Goal: Information Seeking & Learning: Learn about a topic

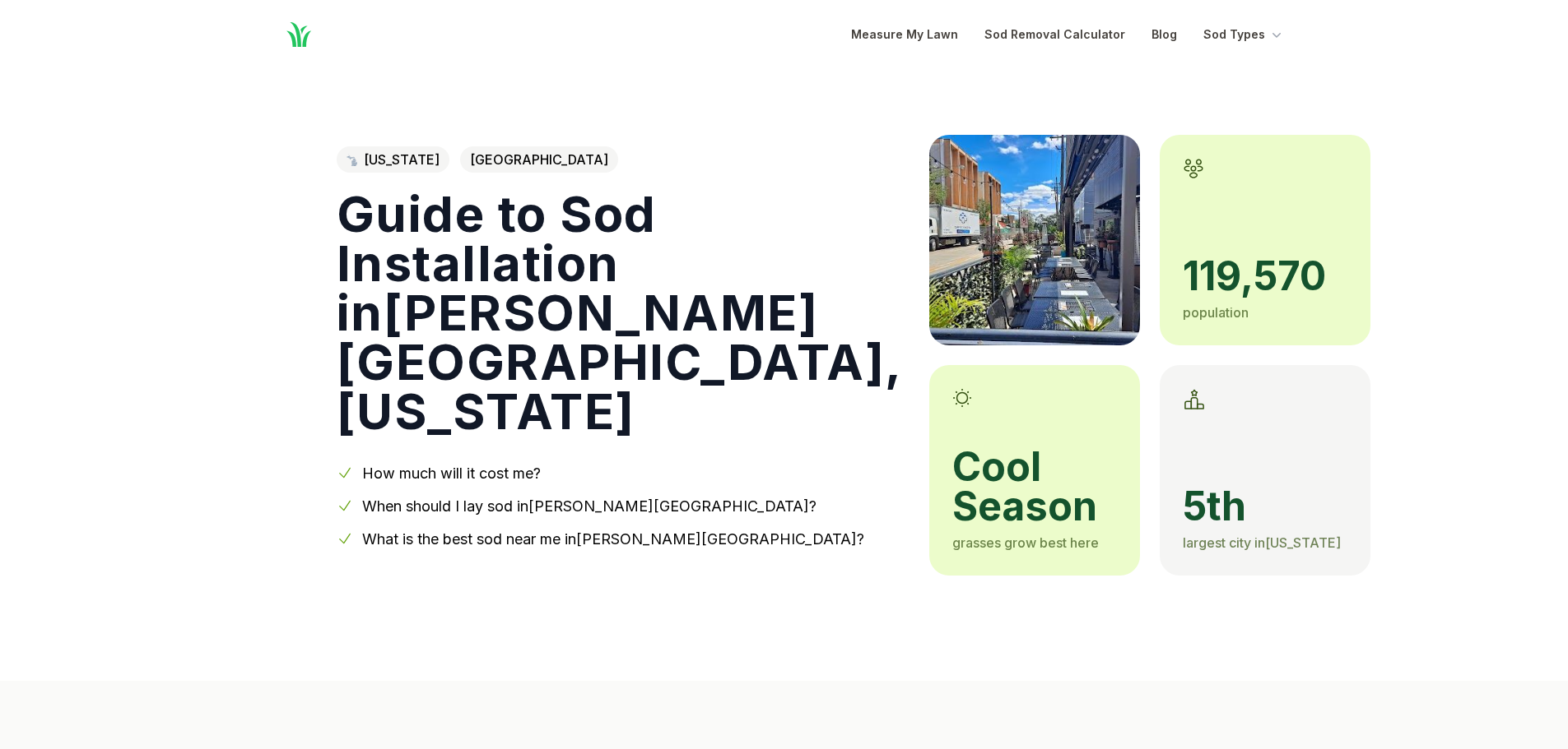
click at [407, 498] on link "When should I lay sod in [PERSON_NAME][GEOGRAPHIC_DATA] ?" at bounding box center [590, 506] width 454 height 17
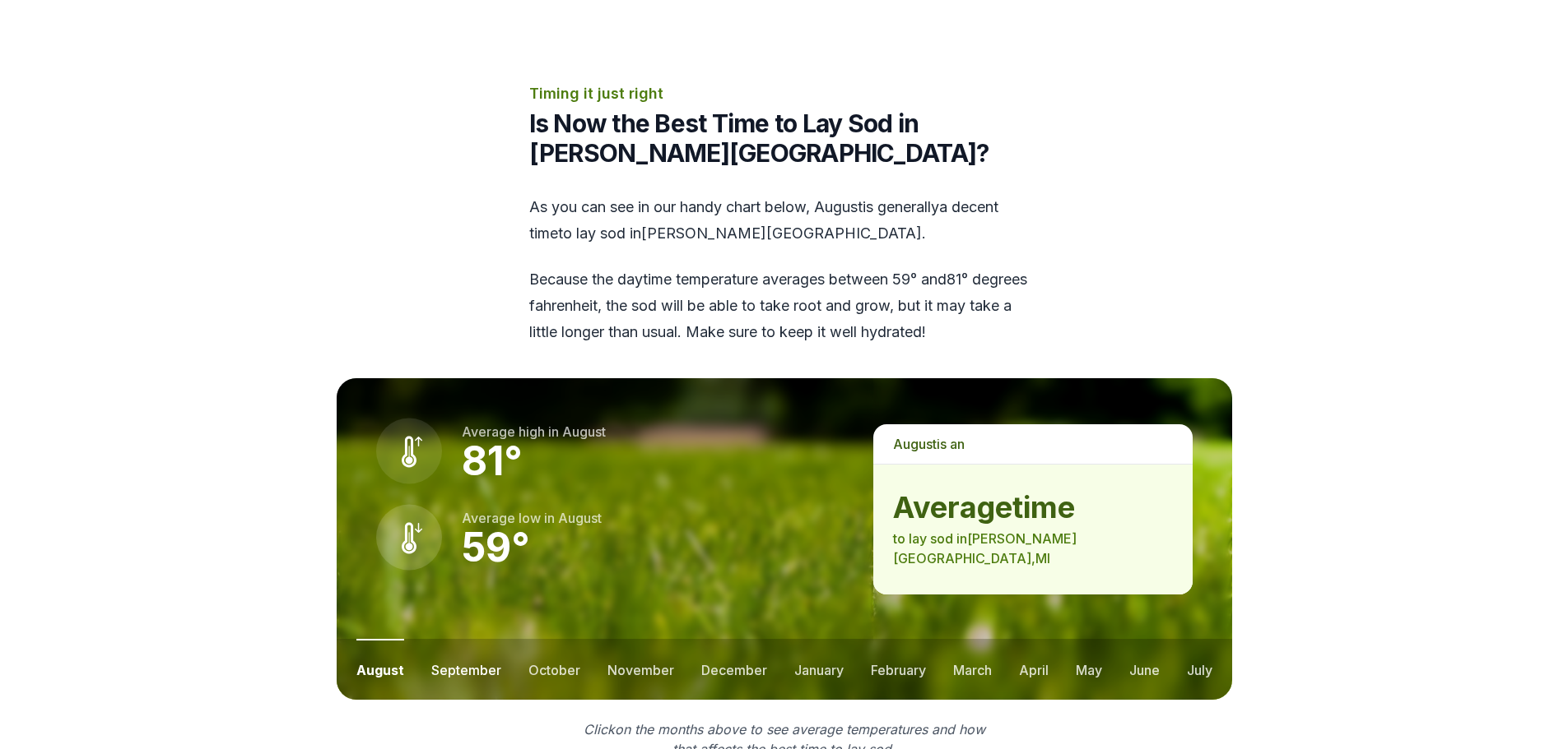
click at [483, 639] on button "september" at bounding box center [466, 669] width 70 height 61
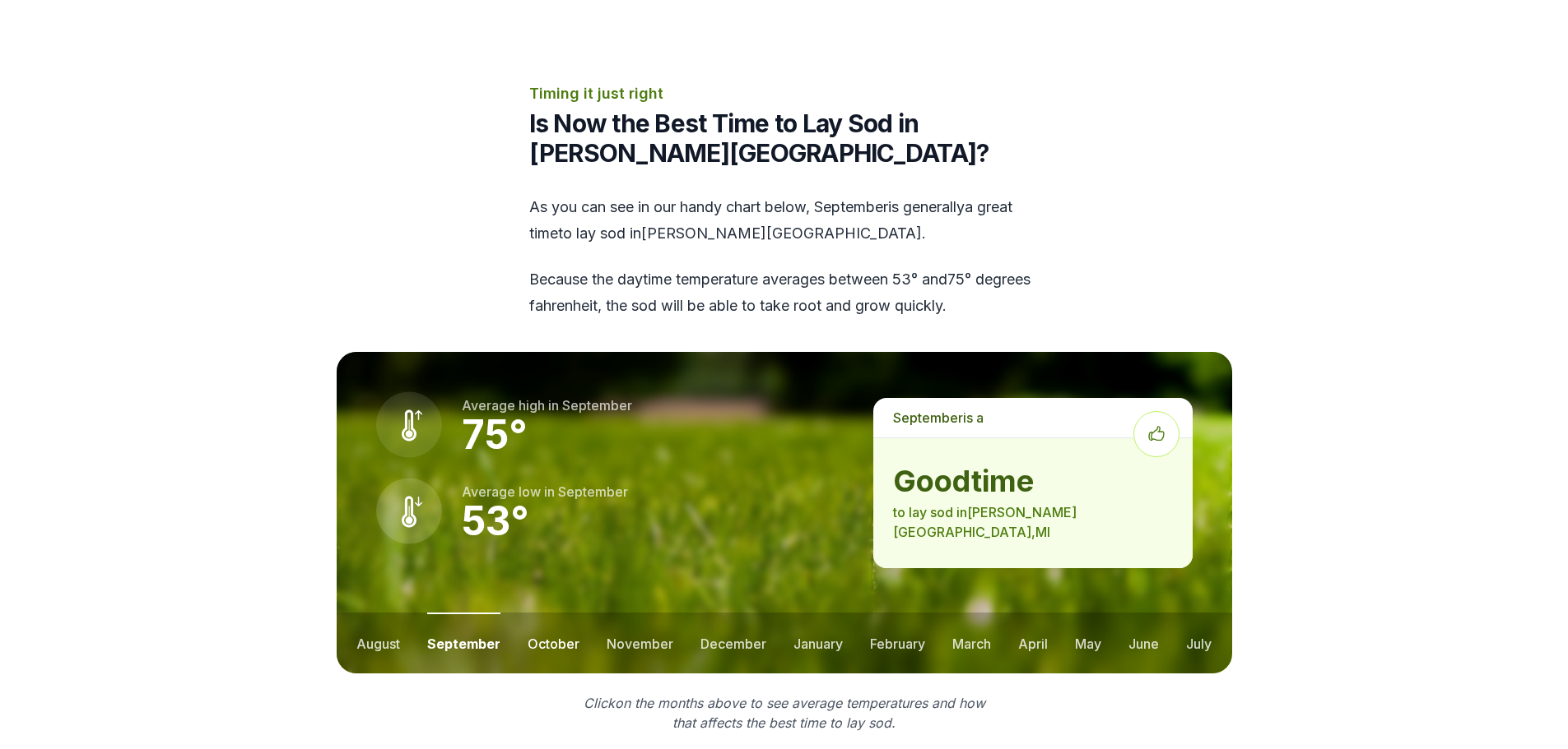
click at [547, 613] on button "october" at bounding box center [553, 643] width 51 height 61
click at [634, 613] on button "november" at bounding box center [639, 643] width 66 height 61
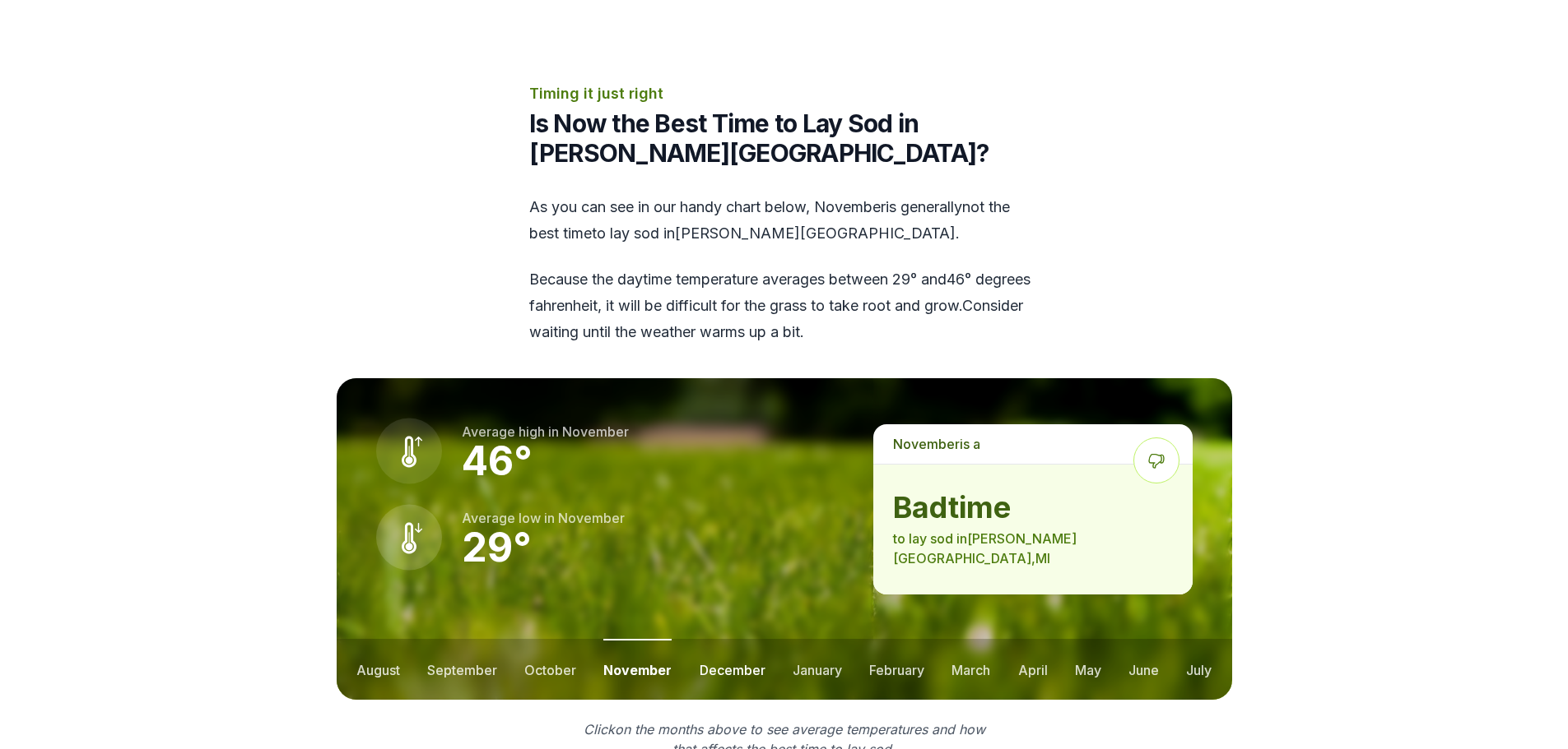
click at [712, 639] on button "december" at bounding box center [733, 669] width 65 height 61
click at [804, 639] on button "january" at bounding box center [817, 669] width 50 height 61
click at [898, 639] on button "february" at bounding box center [898, 669] width 55 height 61
click at [963, 639] on button "march" at bounding box center [972, 669] width 38 height 61
click at [1037, 639] on button "april" at bounding box center [1033, 669] width 30 height 61
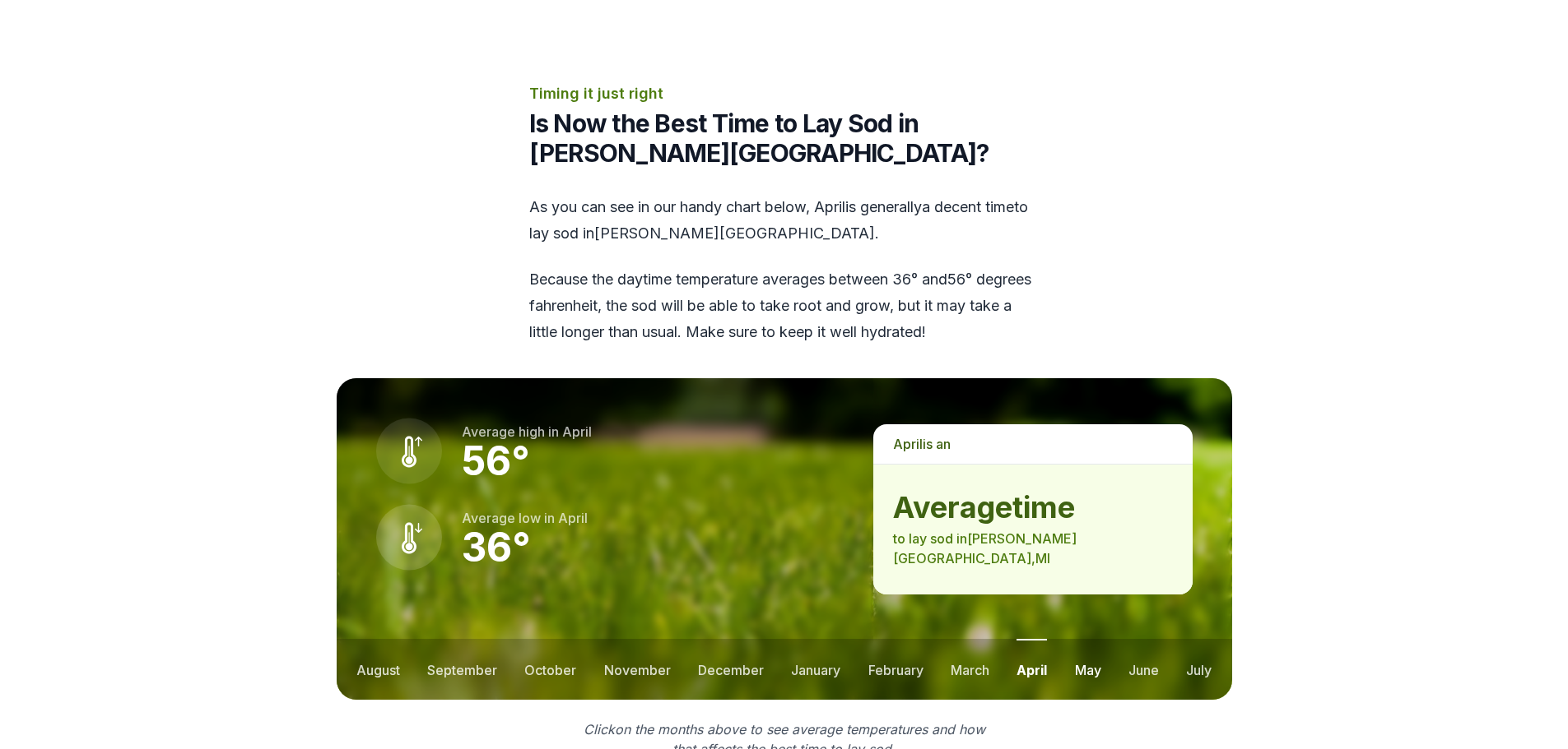
click at [1080, 639] on button "may" at bounding box center [1088, 669] width 26 height 61
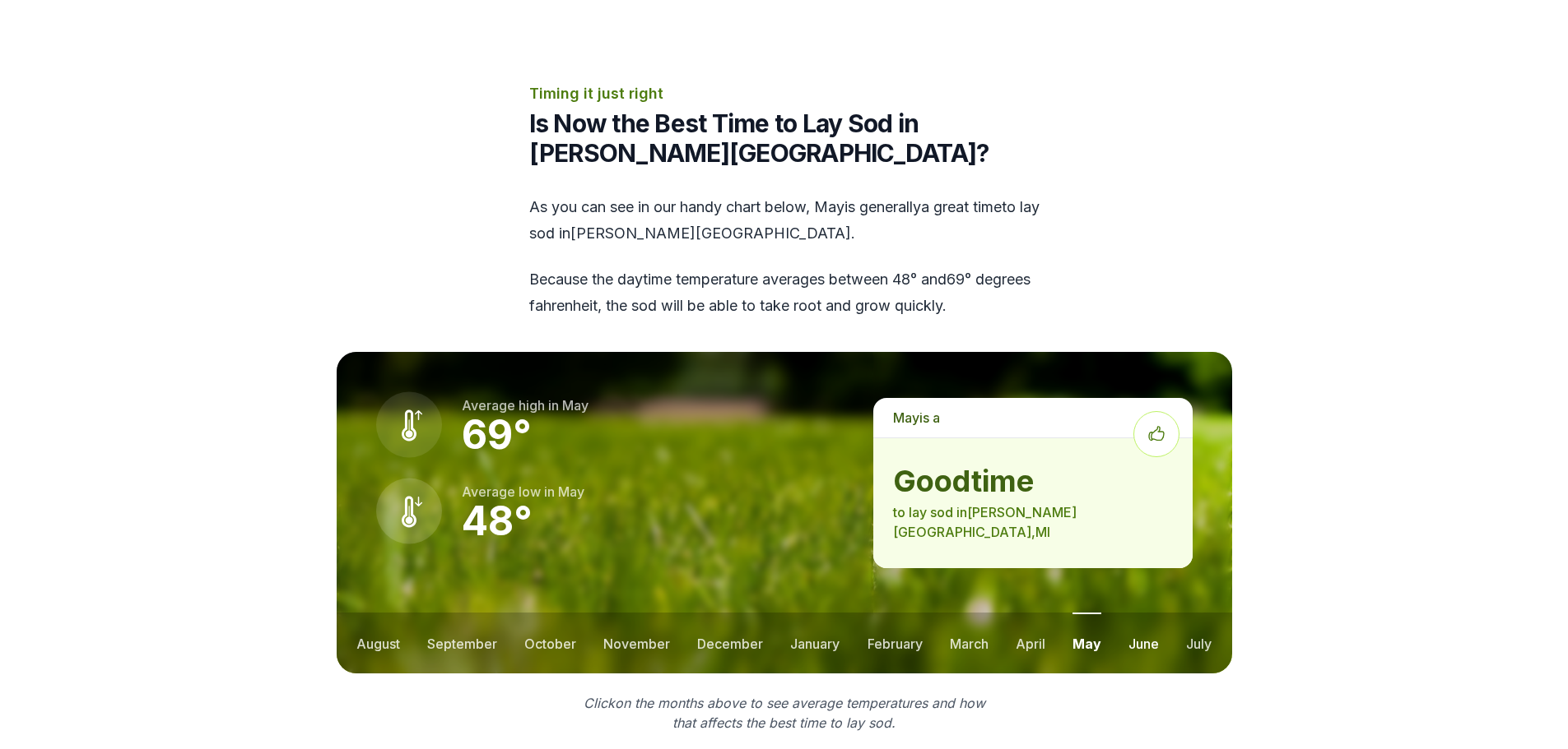
click at [1128, 613] on button "june" at bounding box center [1143, 643] width 31 height 61
click at [1186, 613] on button "july" at bounding box center [1198, 643] width 25 height 61
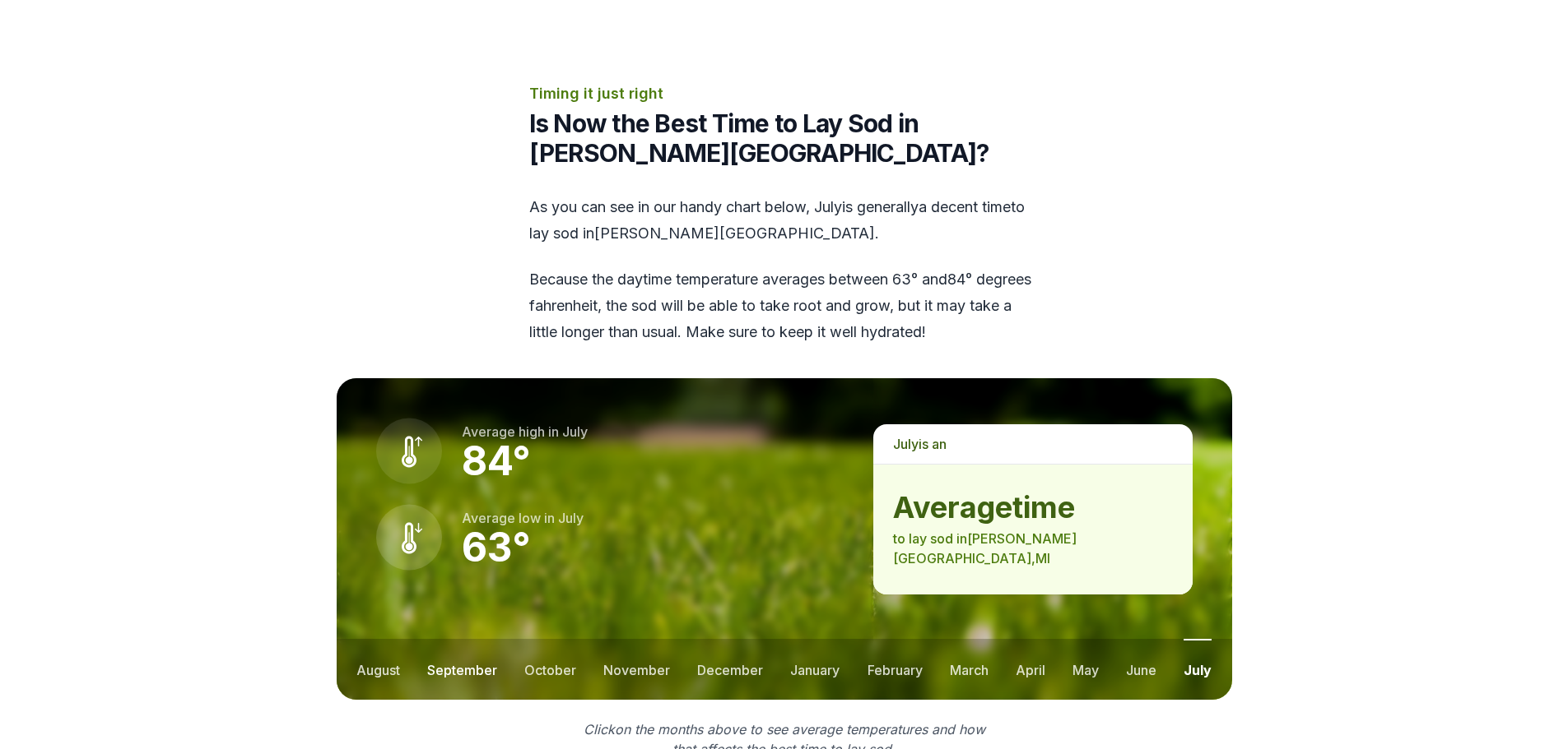
click at [478, 639] on button "september" at bounding box center [462, 669] width 70 height 61
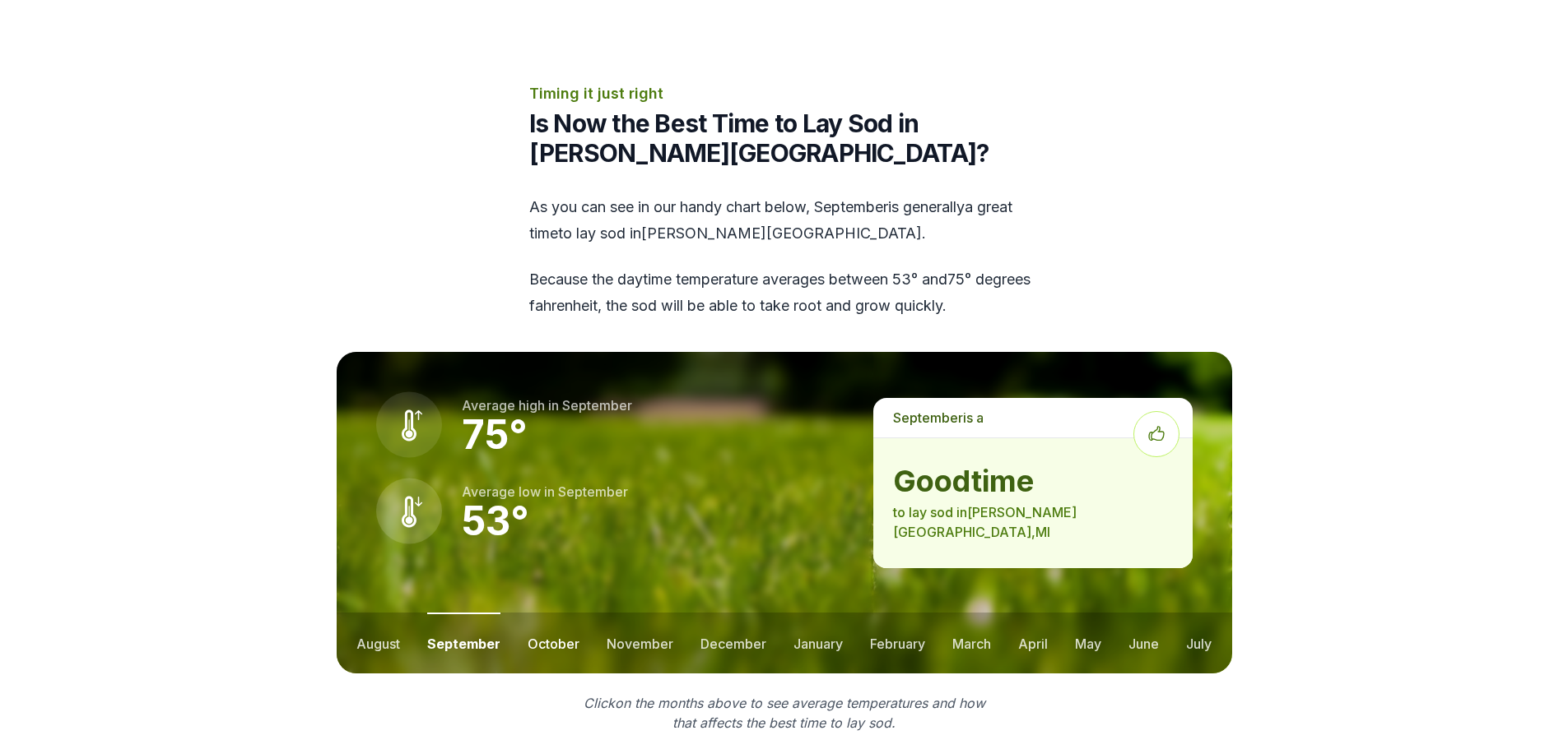
click at [549, 613] on button "october" at bounding box center [553, 643] width 51 height 61
click at [388, 613] on button "august" at bounding box center [378, 643] width 44 height 61
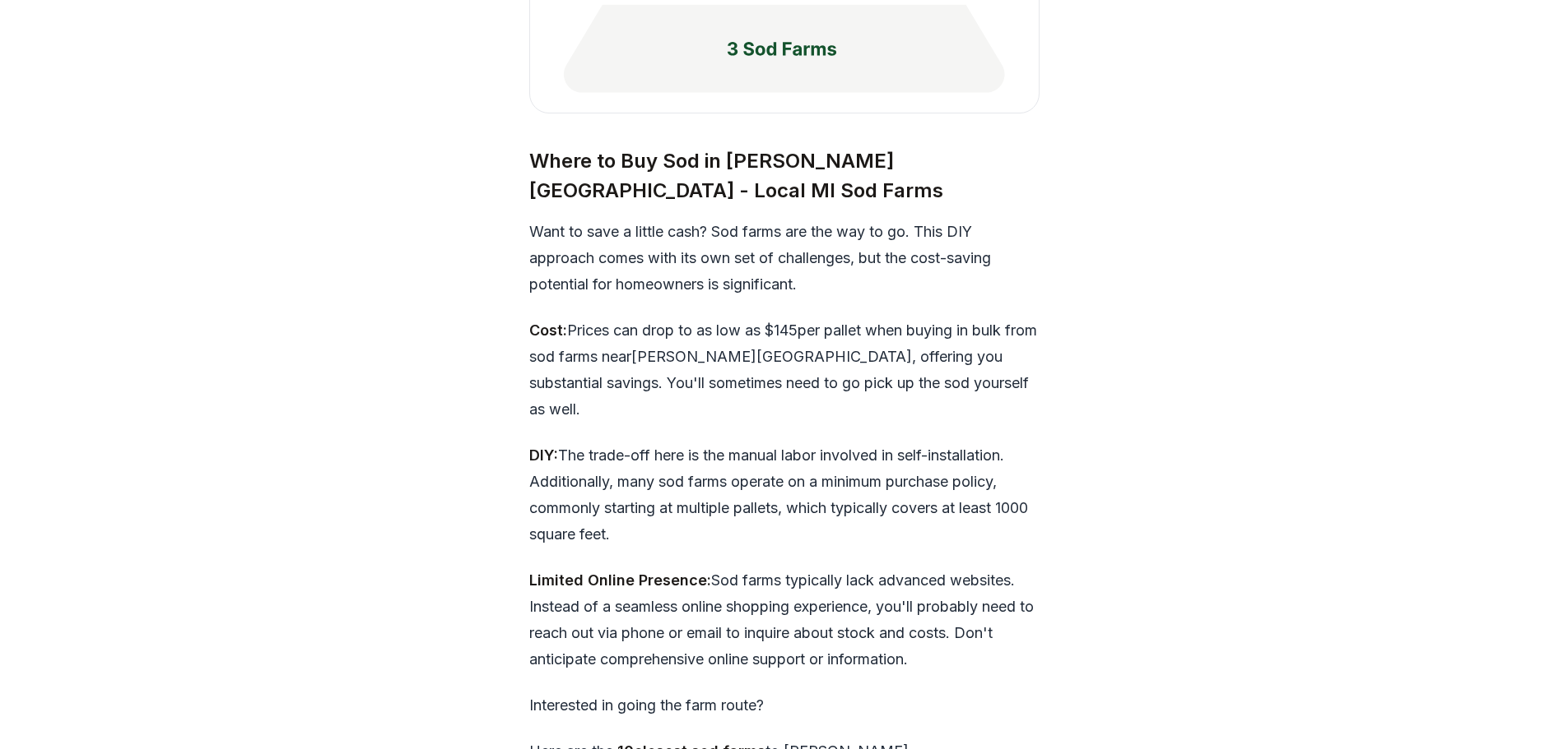
scroll to position [4848, 0]
